Goal: Information Seeking & Learning: Find specific fact

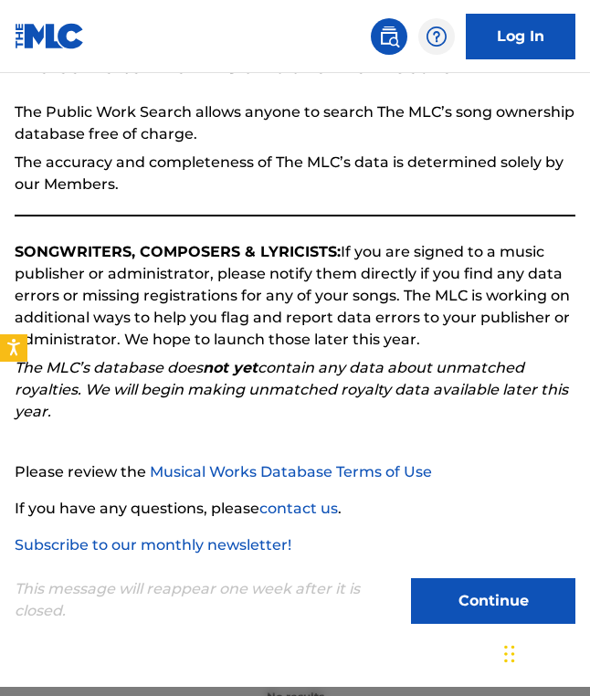
scroll to position [101, 0]
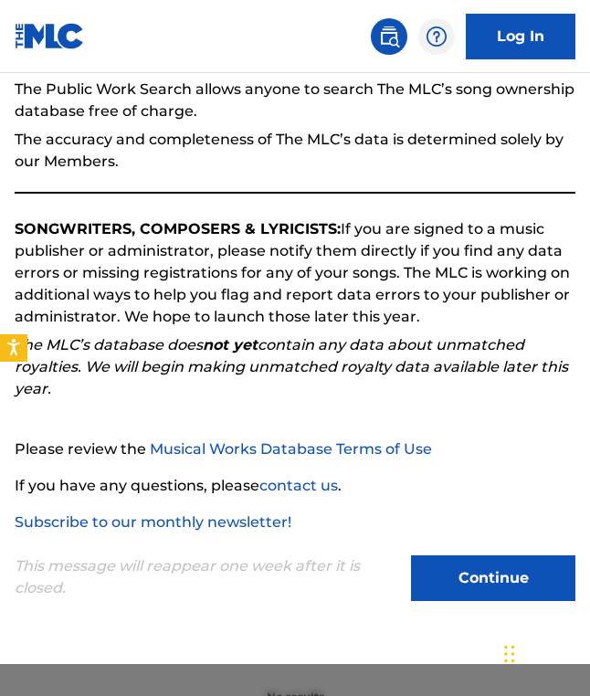
click at [441, 579] on button "Continue" at bounding box center [493, 579] width 165 height 46
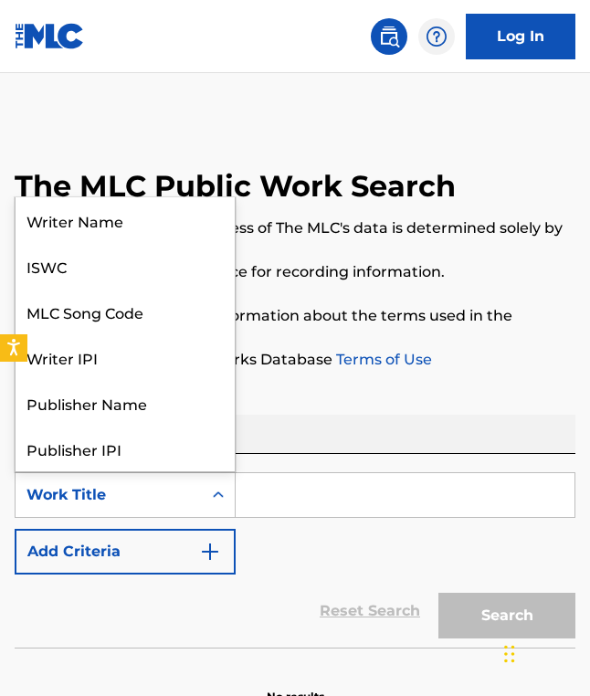
click at [224, 473] on div "Search Form" at bounding box center [218, 495] width 33 height 44
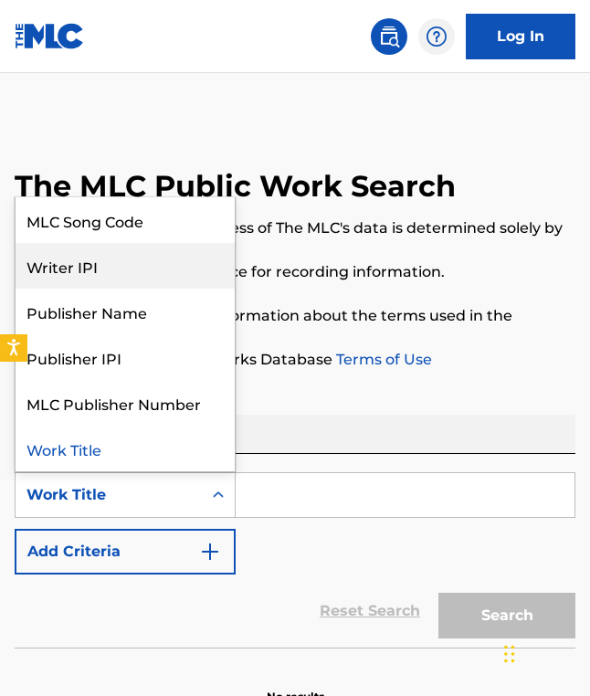
click at [152, 273] on div "Writer IPI" at bounding box center [125, 266] width 219 height 46
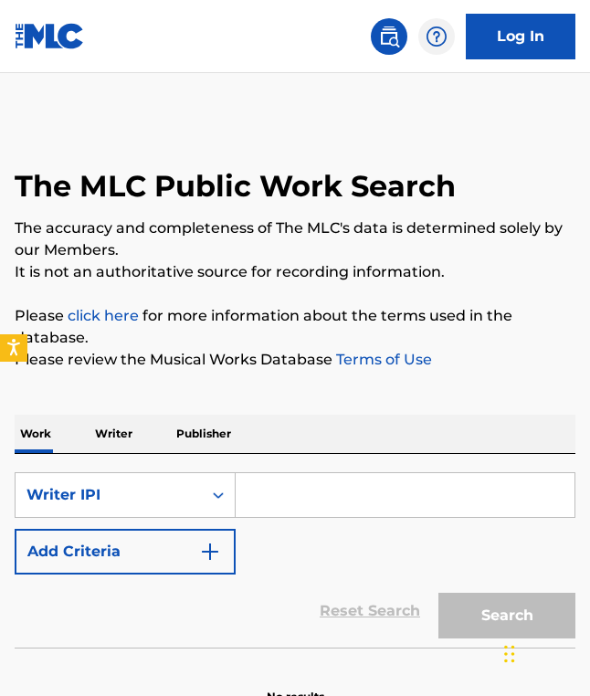
click at [291, 490] on input "Search Form" at bounding box center [405, 495] width 339 height 44
paste input "504278468"
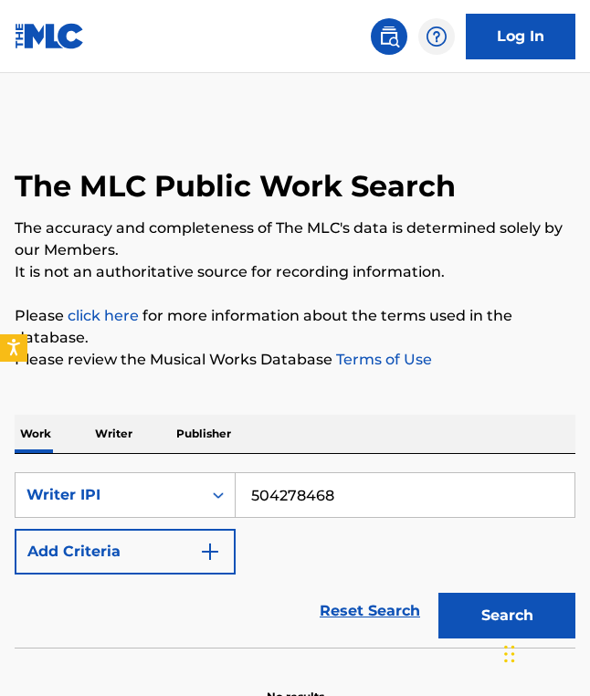
click at [480, 613] on button "Search" at bounding box center [507, 616] width 137 height 46
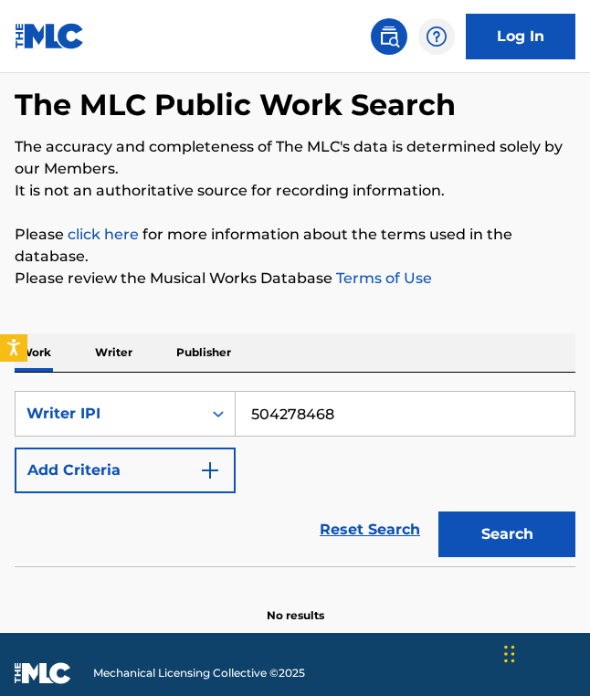
scroll to position [137, 0]
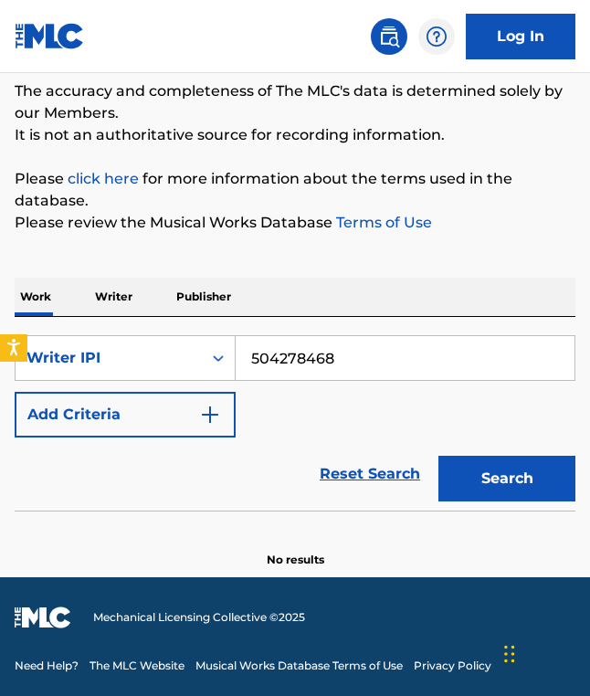
click at [260, 360] on input "504278468" at bounding box center [405, 358] width 339 height 44
paste input "633529643"
type input "633529643"
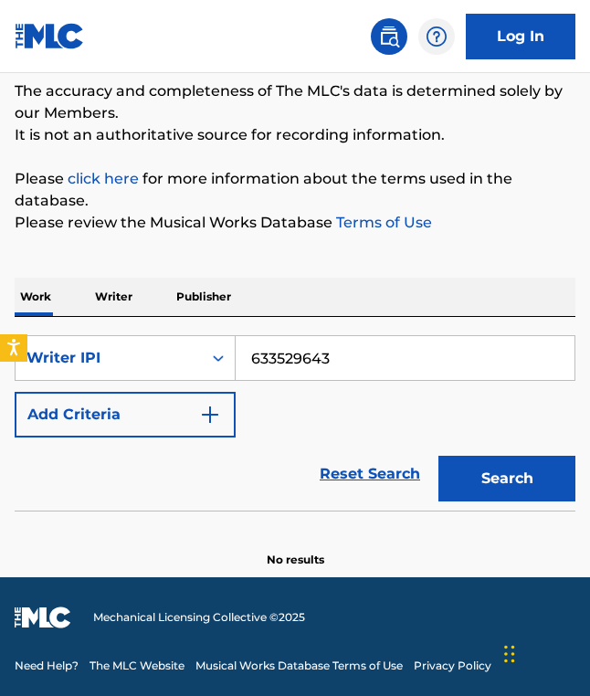
click at [439, 456] on button "Search" at bounding box center [507, 479] width 137 height 46
click at [186, 360] on div "Writer IPI" at bounding box center [109, 358] width 186 height 35
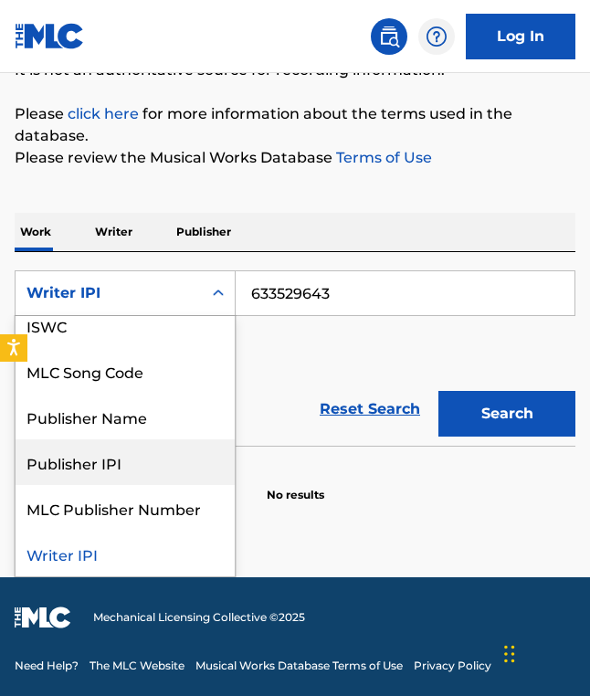
scroll to position [0, 0]
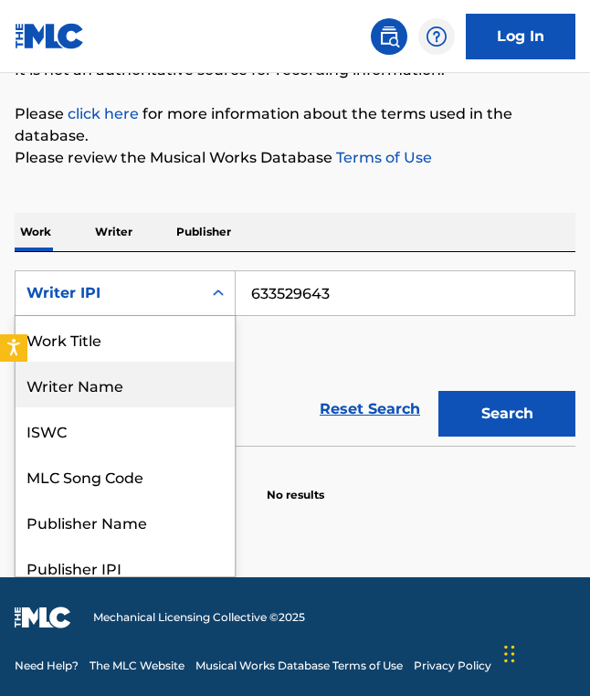
click at [122, 377] on div "Writer Name" at bounding box center [125, 385] width 219 height 46
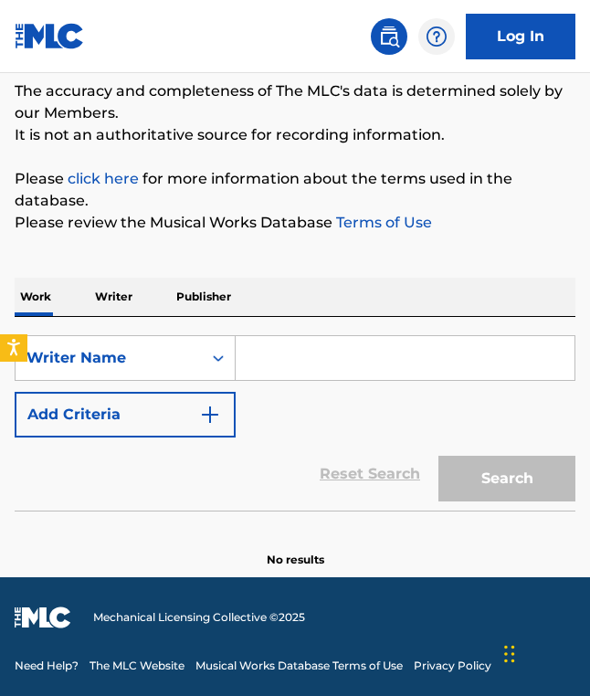
click at [289, 356] on input "Search Form" at bounding box center [405, 358] width 339 height 44
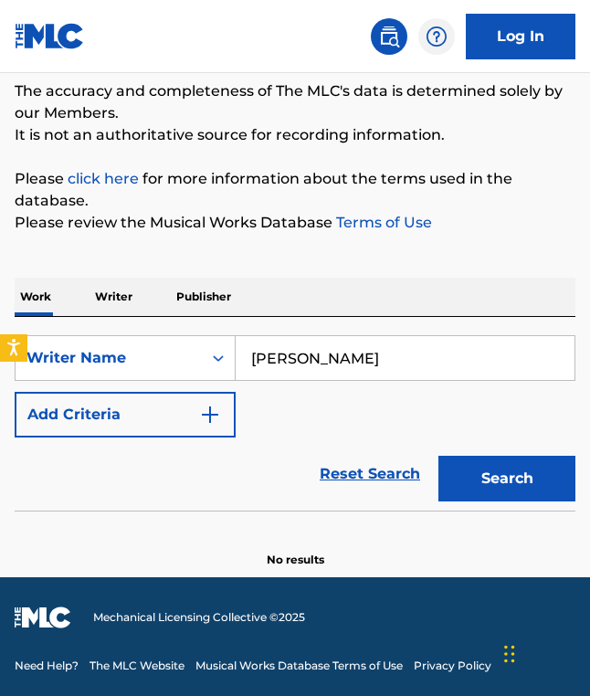
type input "[PERSON_NAME]"
click at [439, 456] on button "Search" at bounding box center [507, 479] width 137 height 46
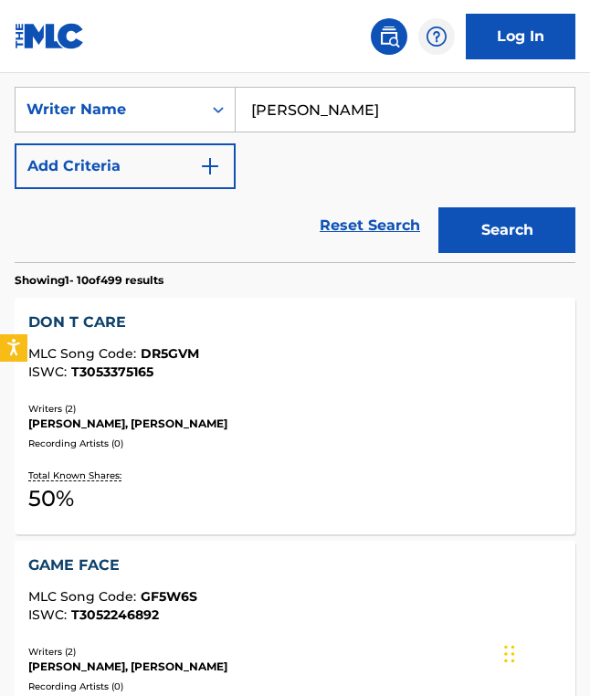
scroll to position [392, 0]
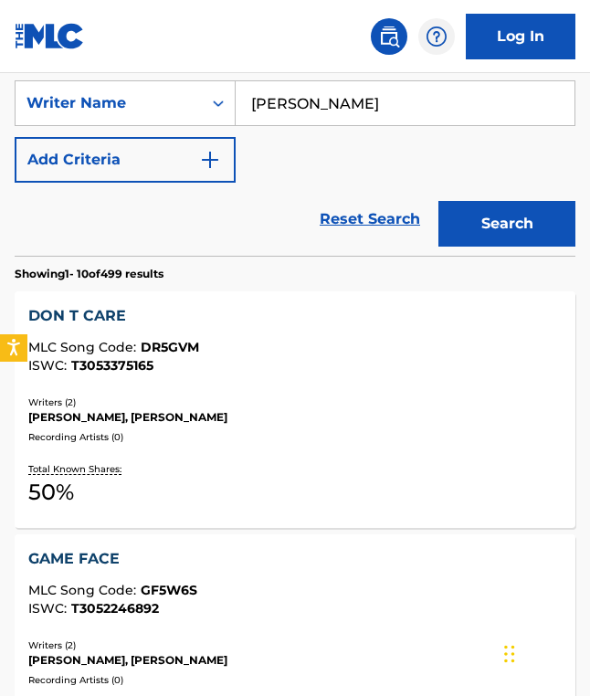
click at [270, 387] on div "DON T CARE MLC Song Code : DR5GVM ISWC : T3053375165 Writers ( 2 ) [PERSON_NAME…" at bounding box center [295, 410] width 561 height 237
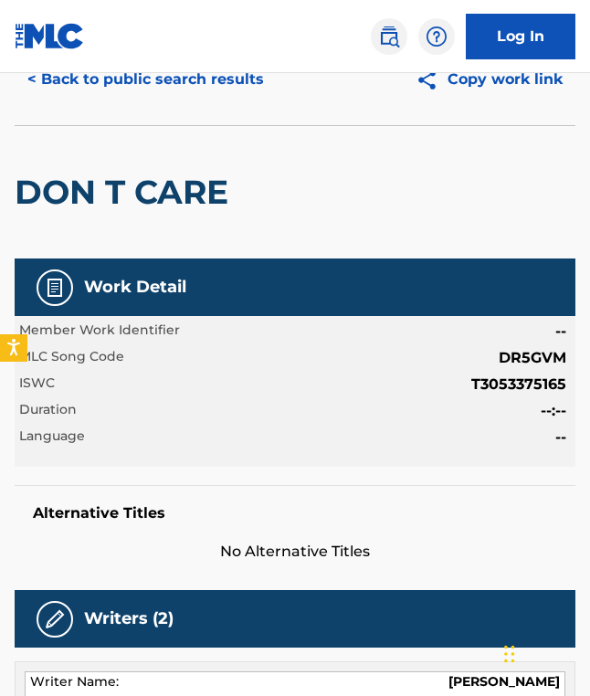
scroll to position [22, 0]
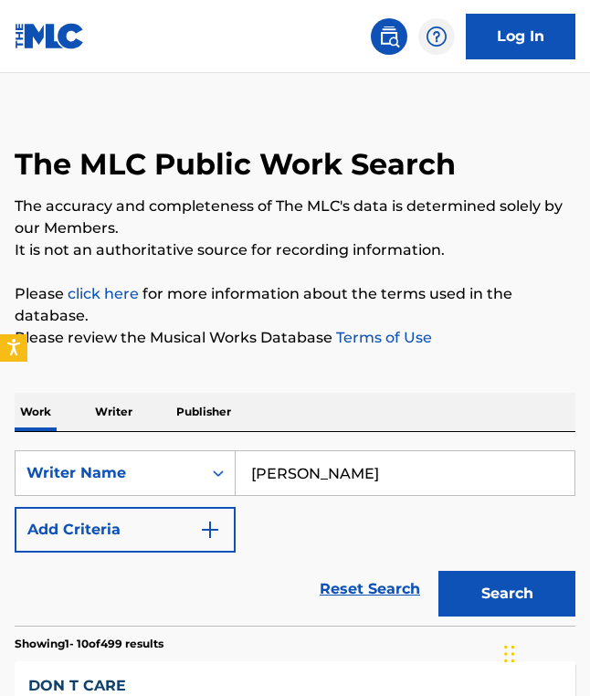
scroll to position [392, 0]
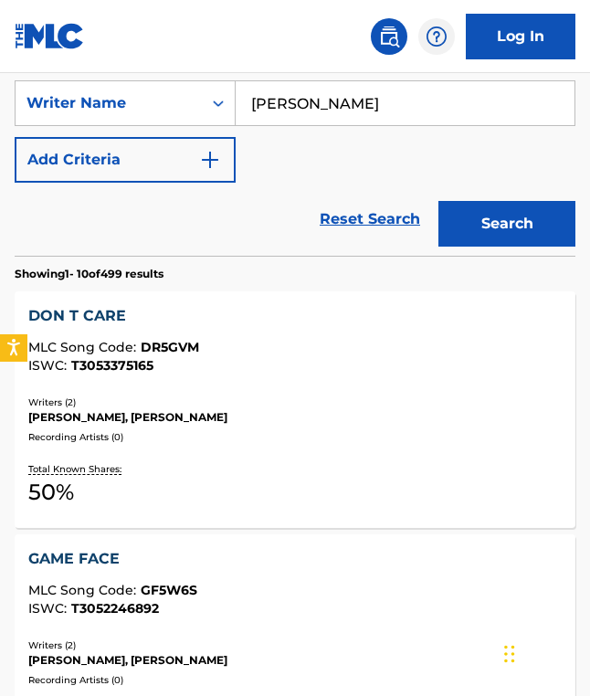
click at [335, 96] on input "[PERSON_NAME]" at bounding box center [405, 103] width 339 height 44
type input "[PERSON_NAME]"
click at [439, 201] on button "Search" at bounding box center [507, 224] width 137 height 46
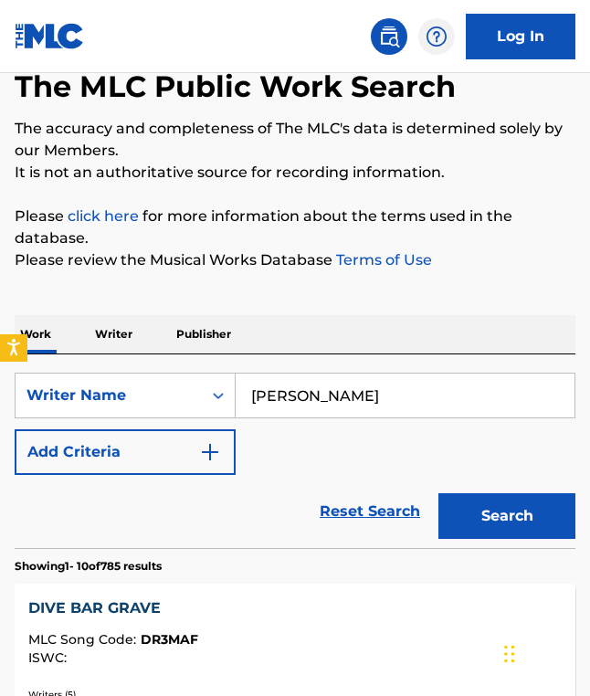
scroll to position [0, 0]
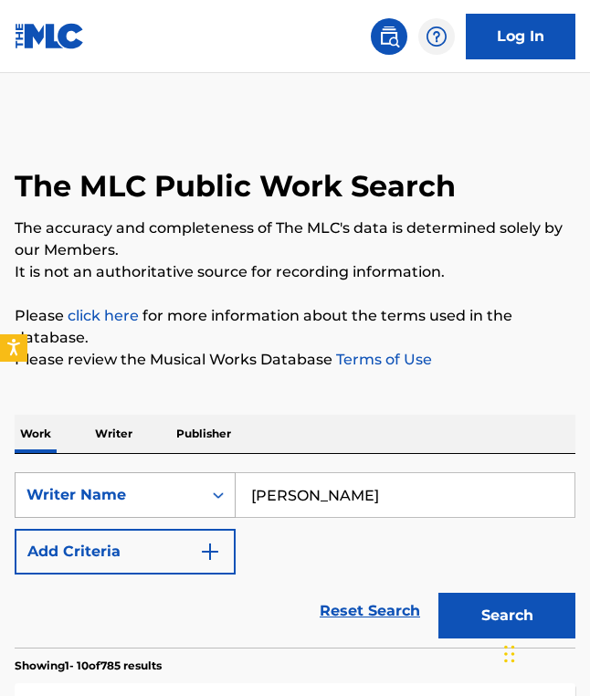
click at [186, 493] on div "Writer Name" at bounding box center [109, 495] width 165 height 22
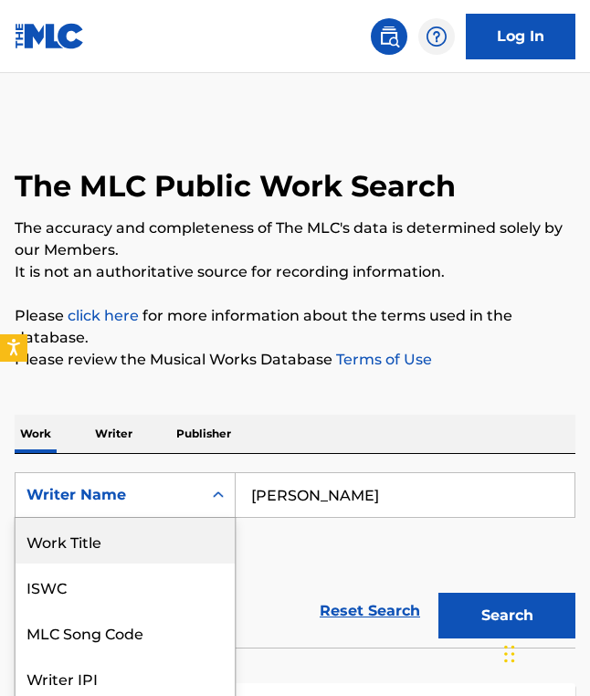
click at [154, 551] on div "Work Title" at bounding box center [125, 541] width 219 height 46
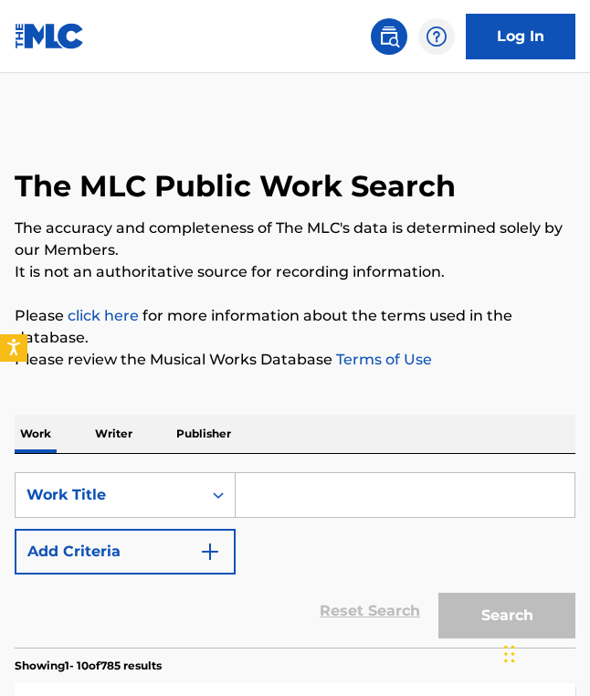
click at [324, 489] on input "Search Form" at bounding box center [405, 495] width 339 height 44
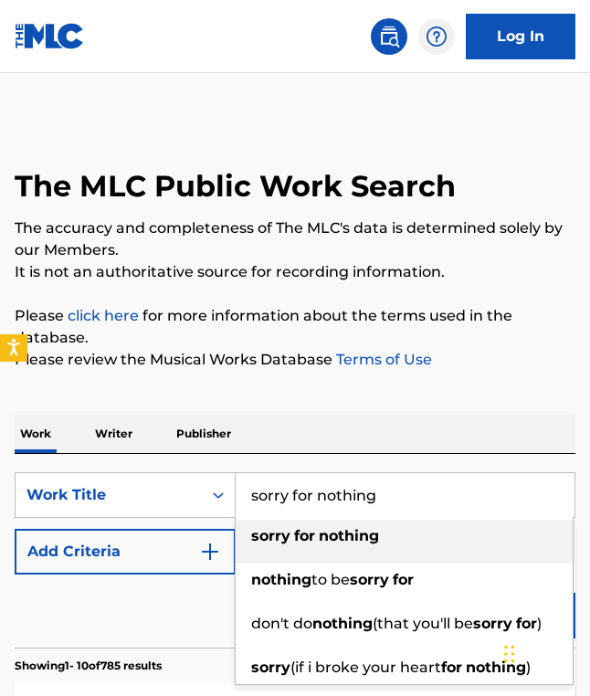
type input "sorry for nothing"
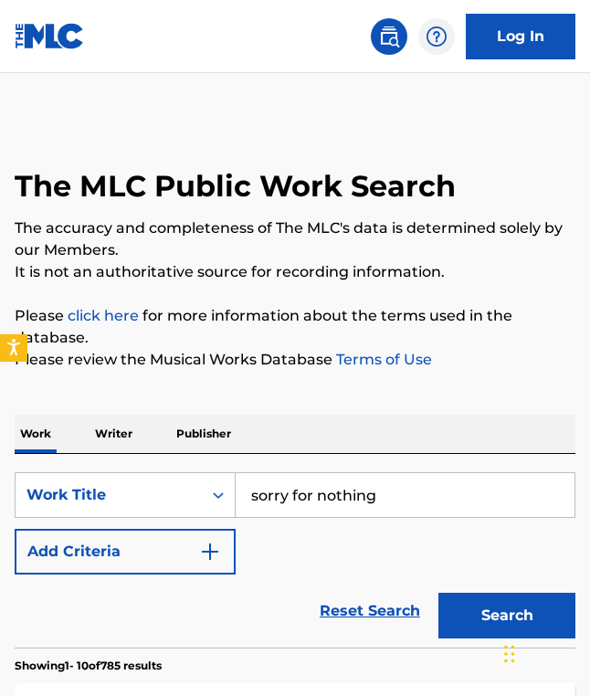
click at [210, 549] on img "Search Form" at bounding box center [210, 552] width 22 height 22
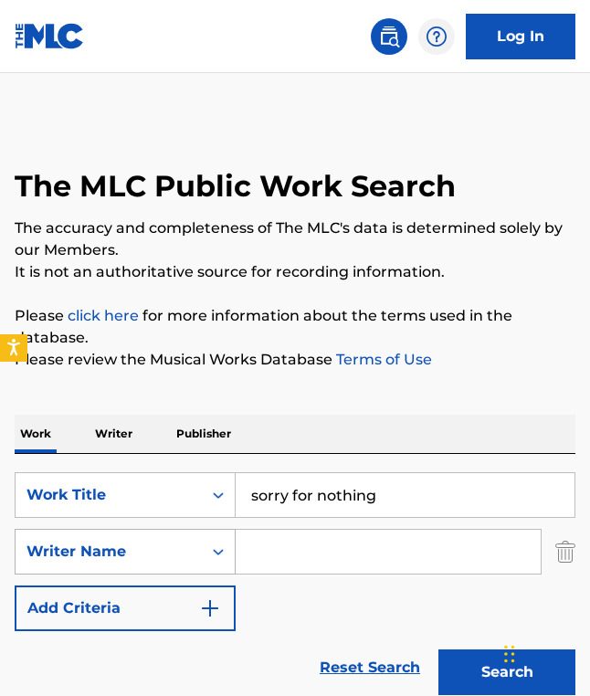
click at [194, 551] on div "Writer Name" at bounding box center [109, 552] width 186 height 35
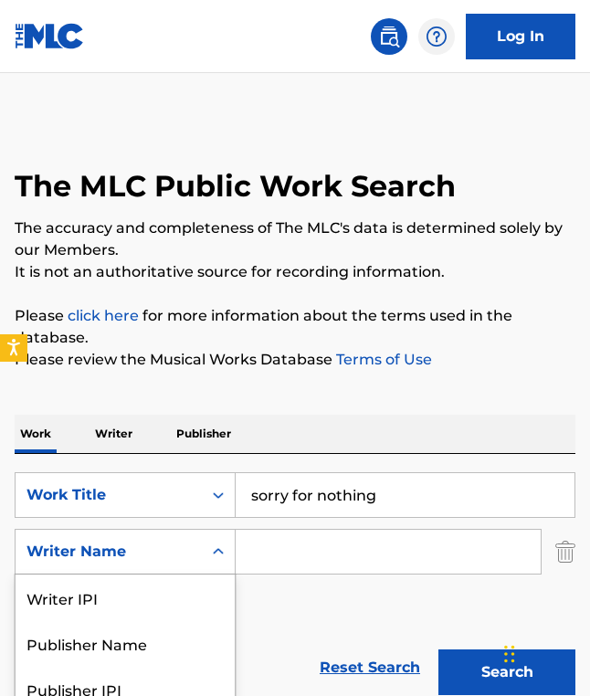
click at [194, 551] on div "Writer Name" at bounding box center [109, 552] width 186 height 35
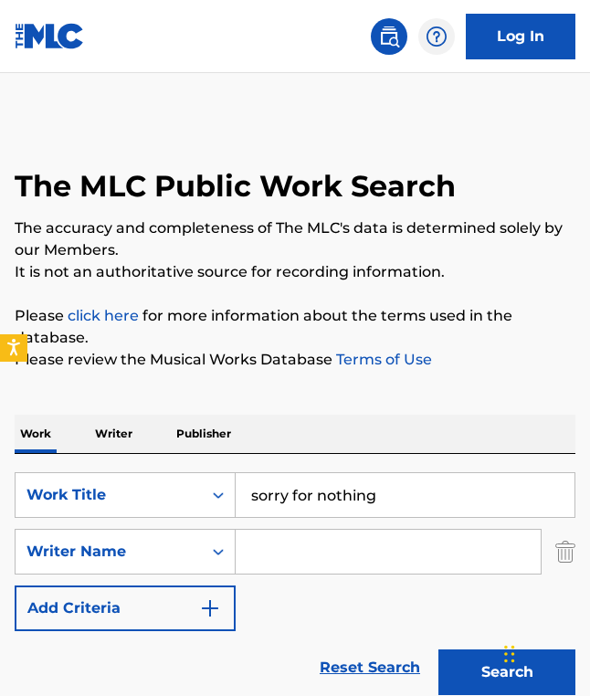
click at [304, 551] on input "Search Form" at bounding box center [388, 552] width 305 height 44
click at [350, 557] on input "Search Form" at bounding box center [388, 552] width 305 height 44
type input "[PERSON_NAME]"
click at [439, 650] on button "Search" at bounding box center [507, 673] width 137 height 46
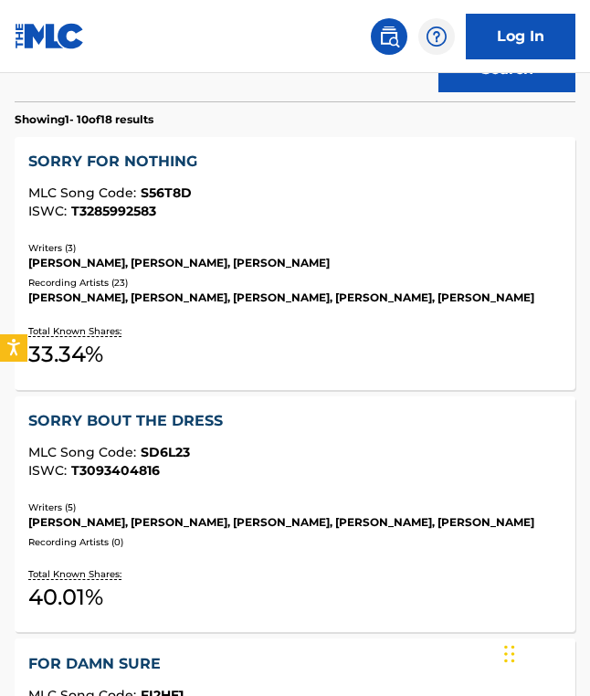
scroll to position [589, 0]
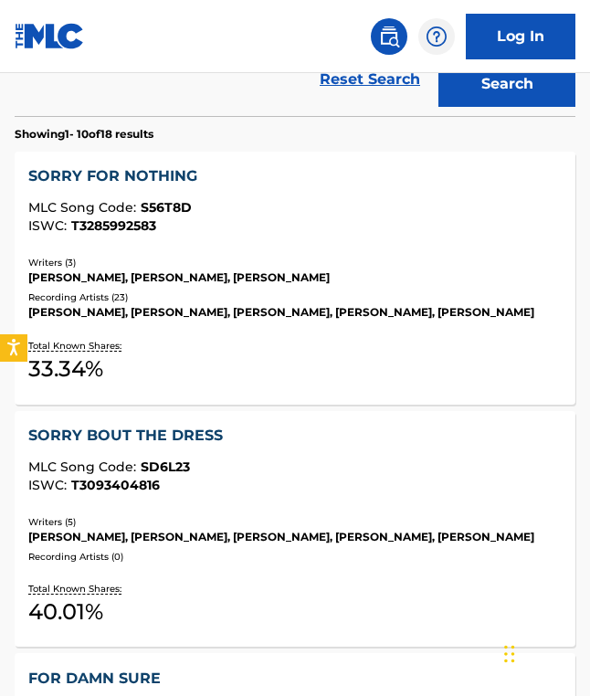
click at [381, 353] on div "Total Known Shares: 33.34 %" at bounding box center [294, 362] width 533 height 56
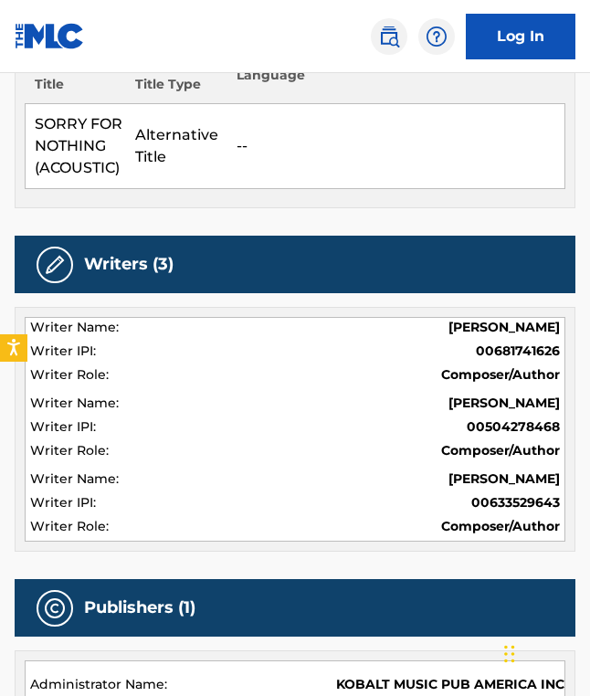
scroll to position [684, 0]
